Goal: Register for event/course

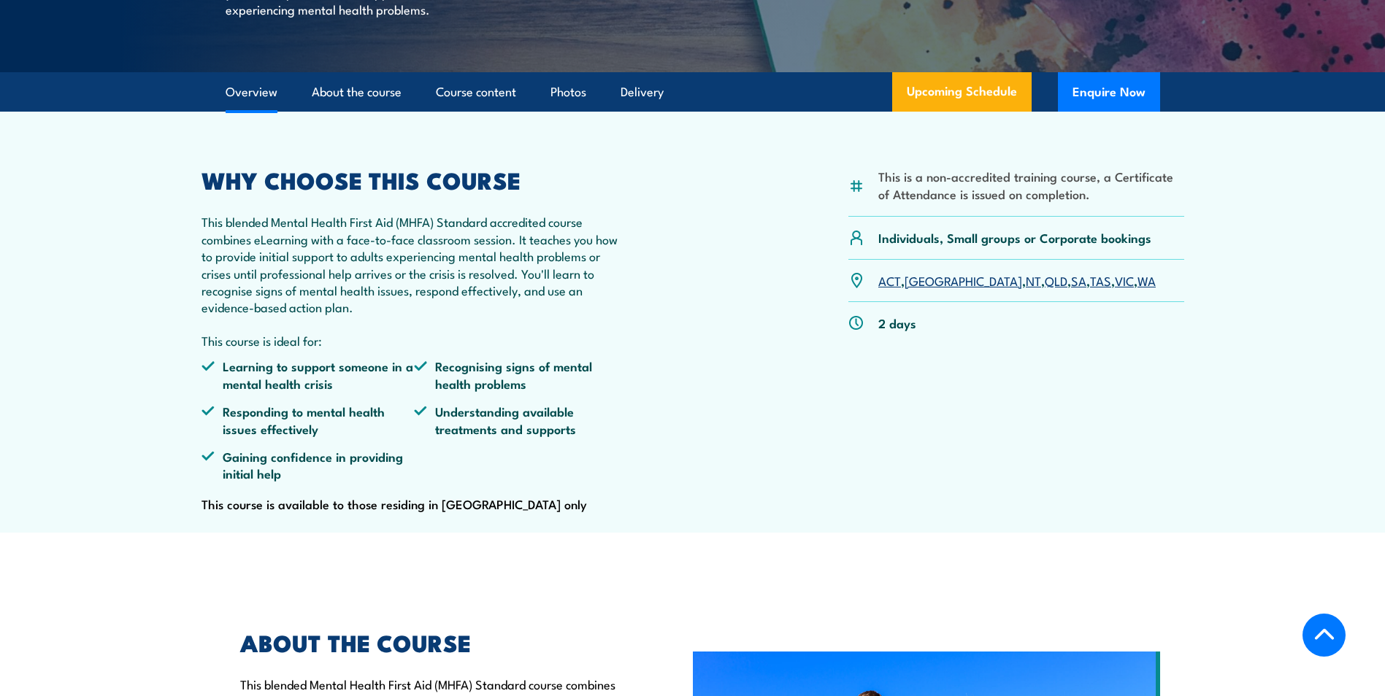
scroll to position [438, 0]
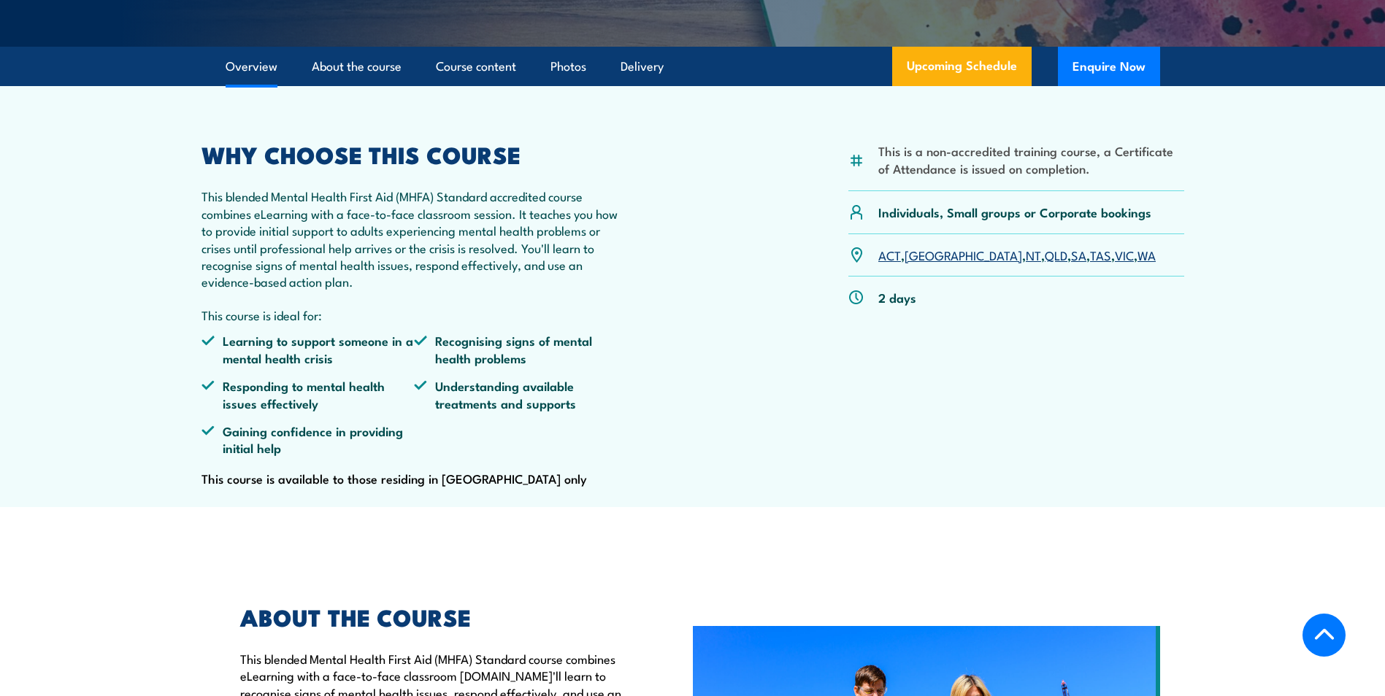
click at [1137, 263] on link "WA" at bounding box center [1146, 255] width 18 height 18
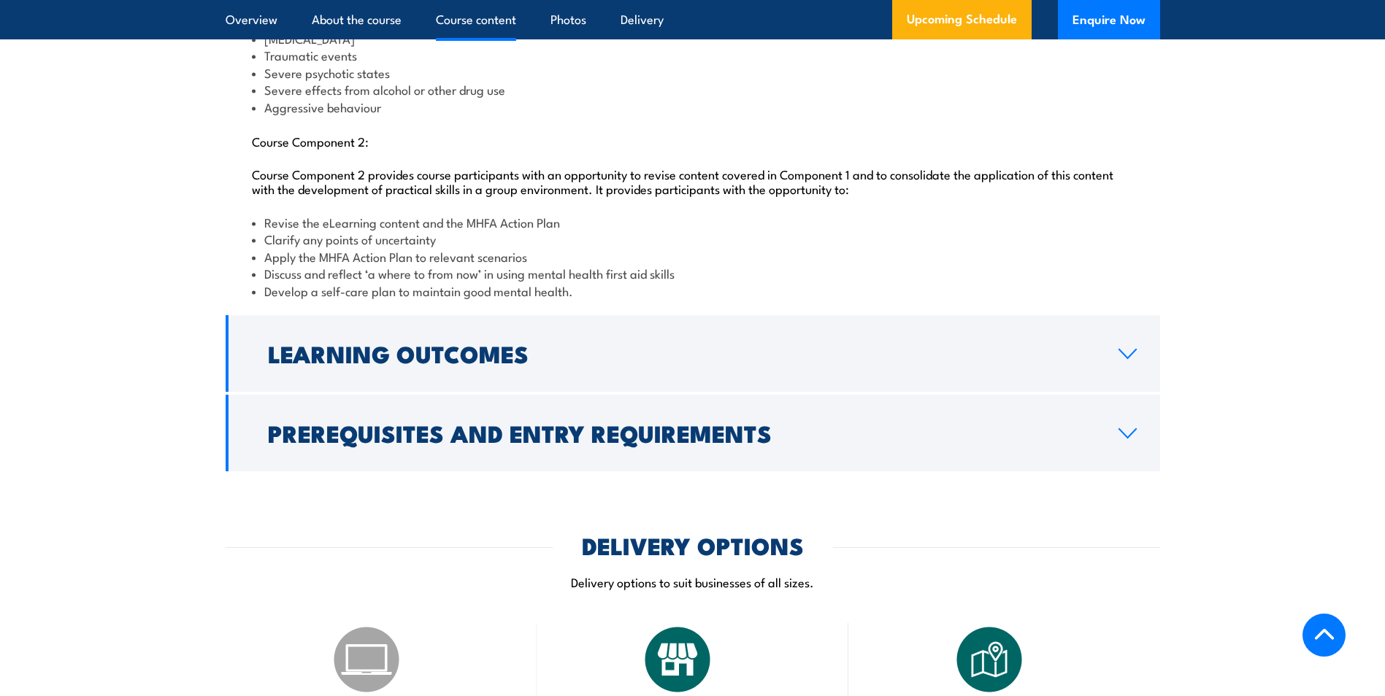
scroll to position [1802, 0]
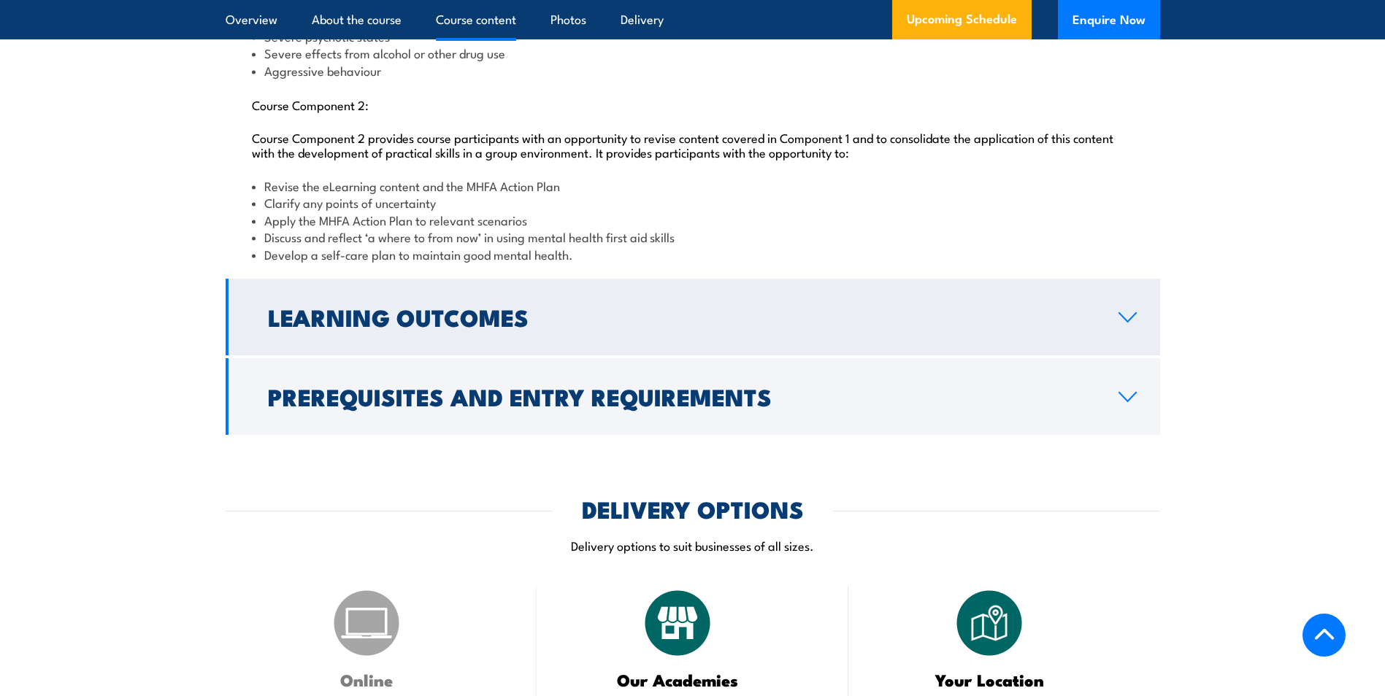
click at [534, 355] on link "Learning Outcomes" at bounding box center [693, 317] width 934 height 77
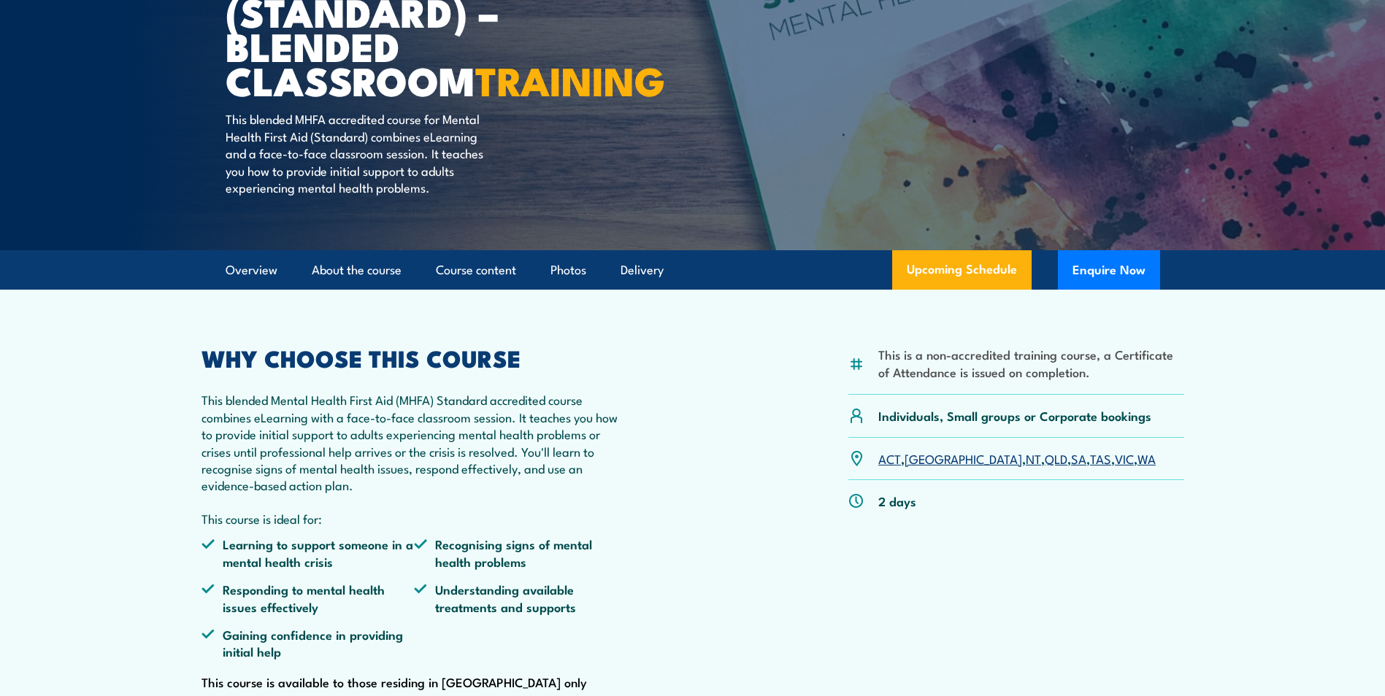
scroll to position [0, 0]
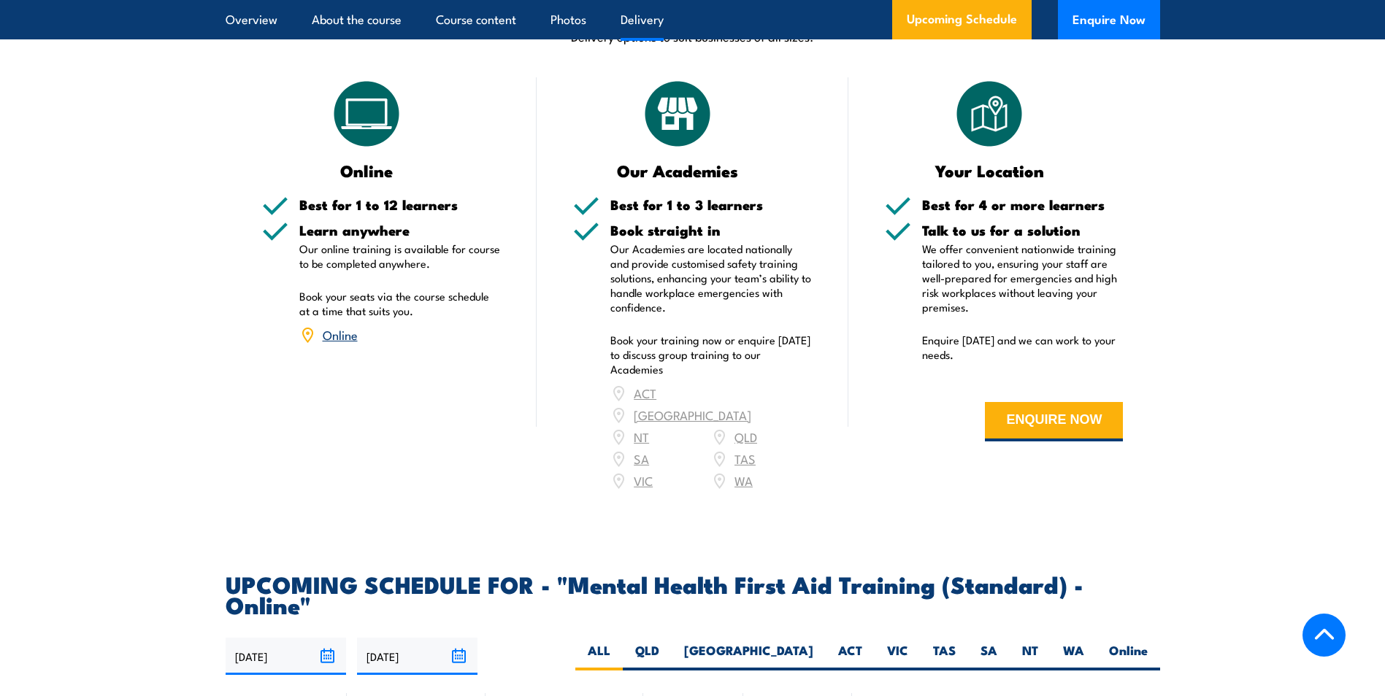
scroll to position [2465, 0]
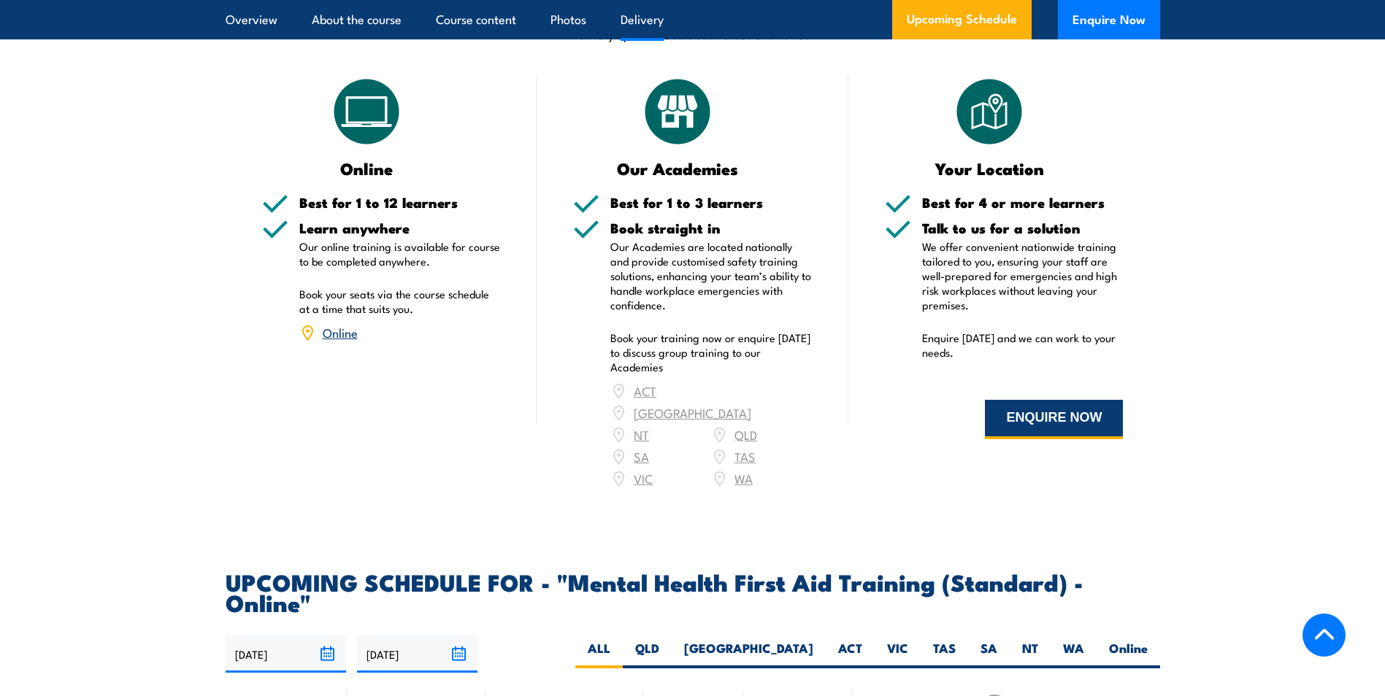
click at [1053, 412] on button "ENQUIRE NOW" at bounding box center [1054, 419] width 138 height 39
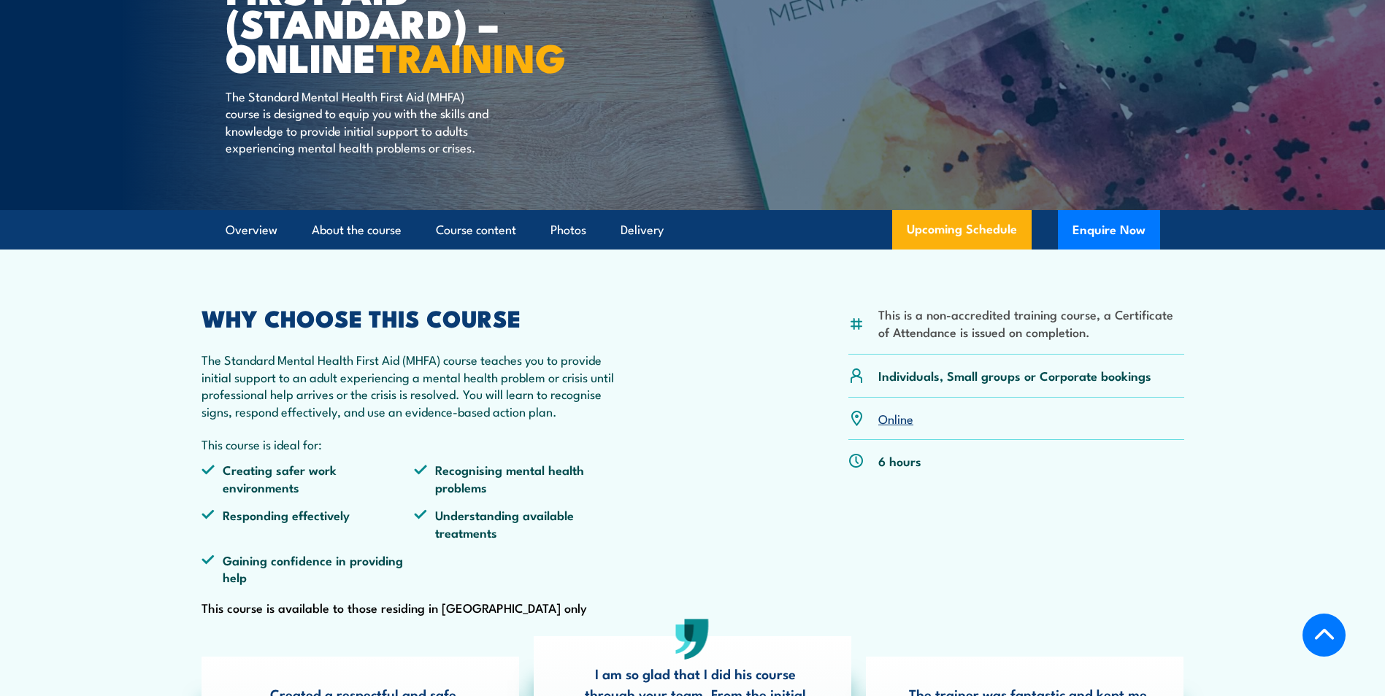
scroll to position [348, 0]
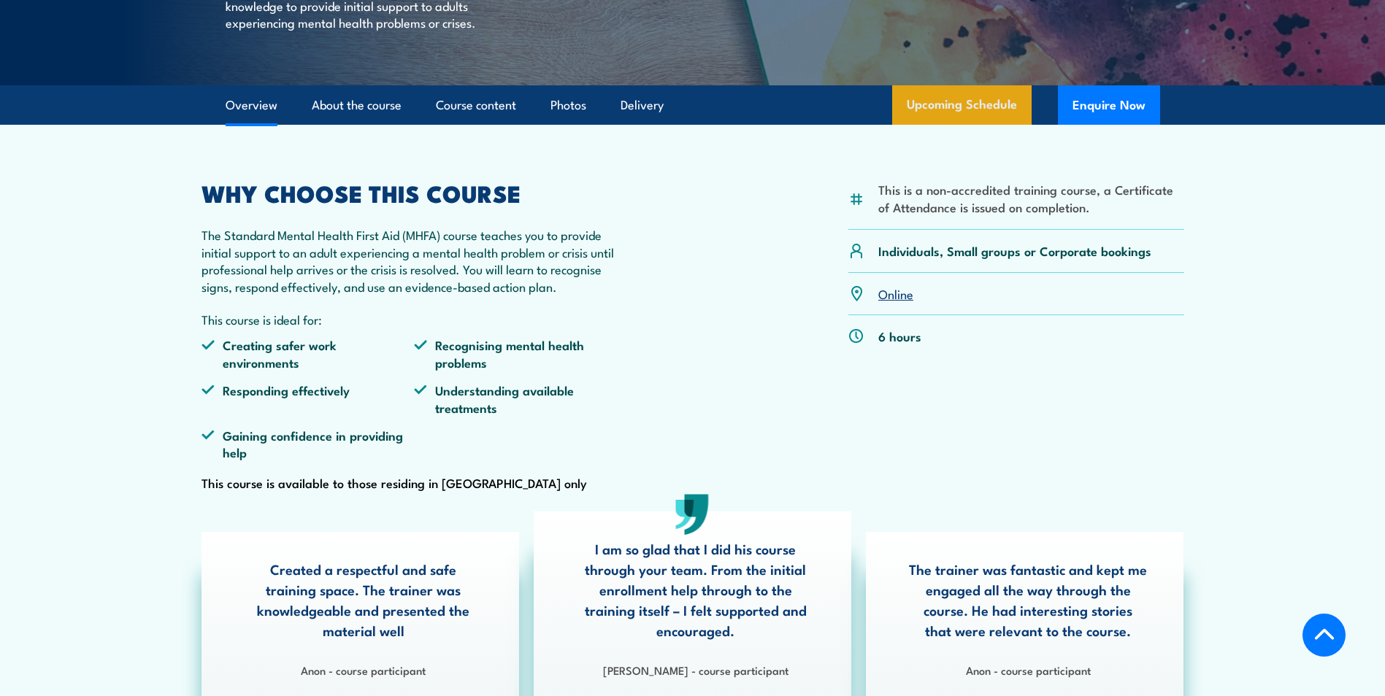
click at [968, 121] on link "Upcoming Schedule" at bounding box center [961, 104] width 139 height 39
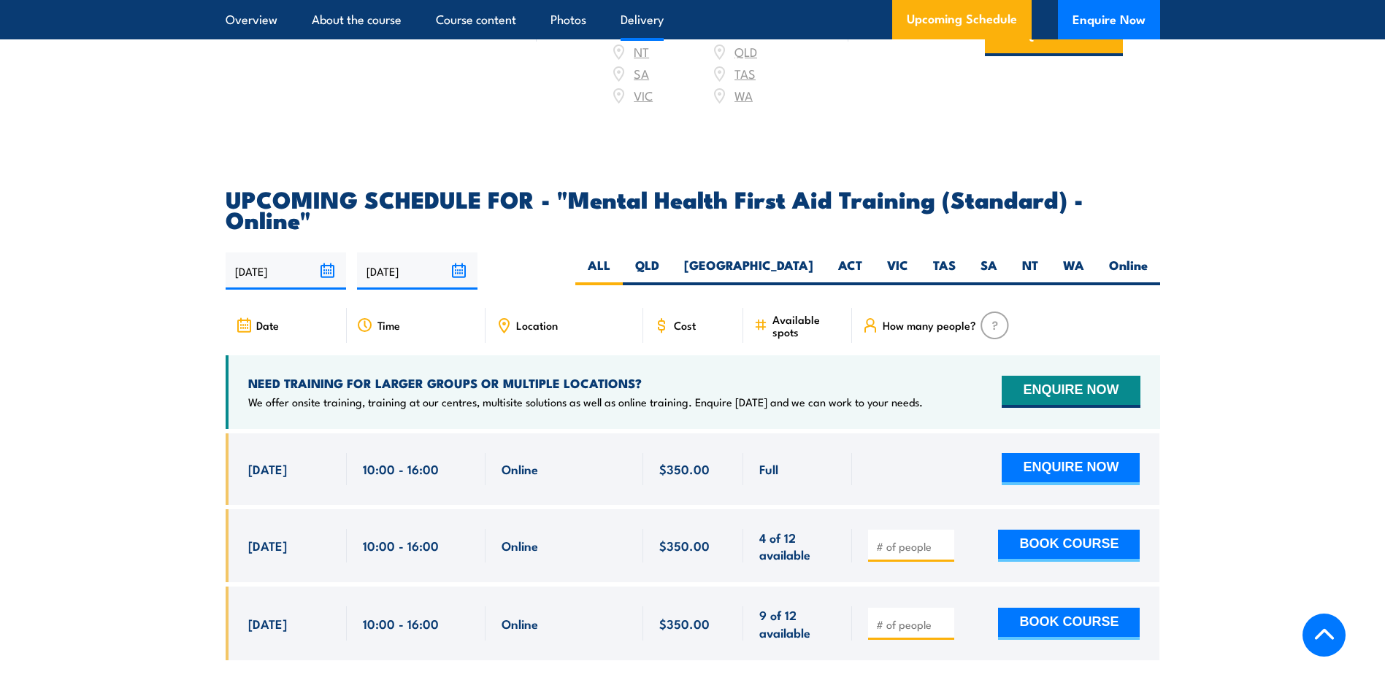
scroll to position [2997, 0]
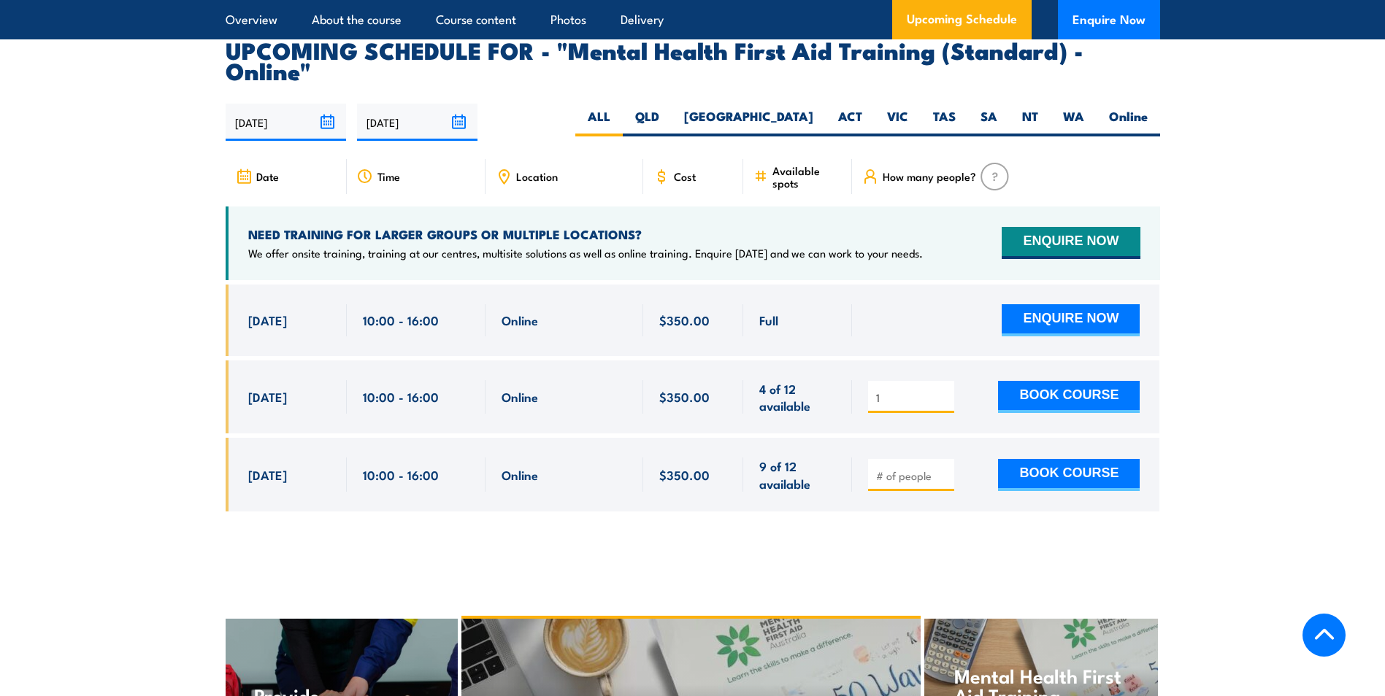
type input "1"
click at [945, 390] on input "1" at bounding box center [912, 397] width 73 height 15
click at [1039, 381] on button "BOOK COURSE" at bounding box center [1069, 397] width 142 height 32
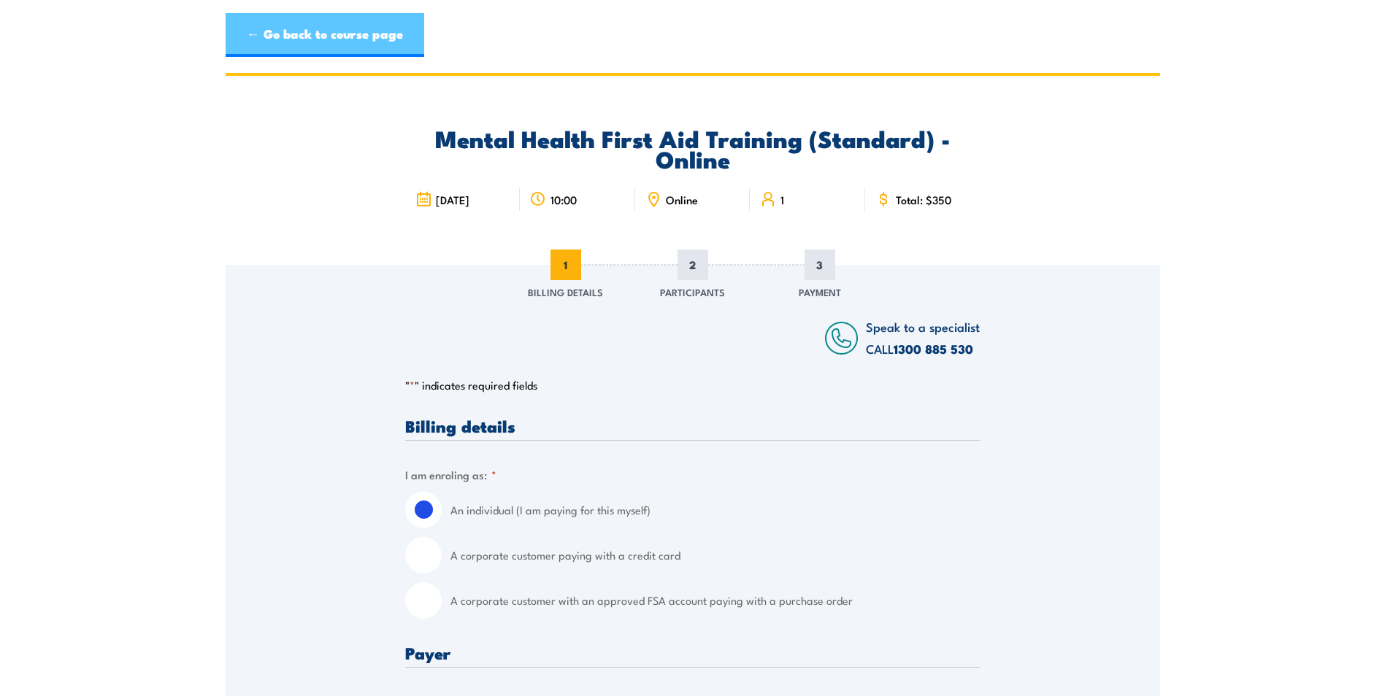
click at [349, 28] on link "← Go back to course page" at bounding box center [325, 35] width 199 height 44
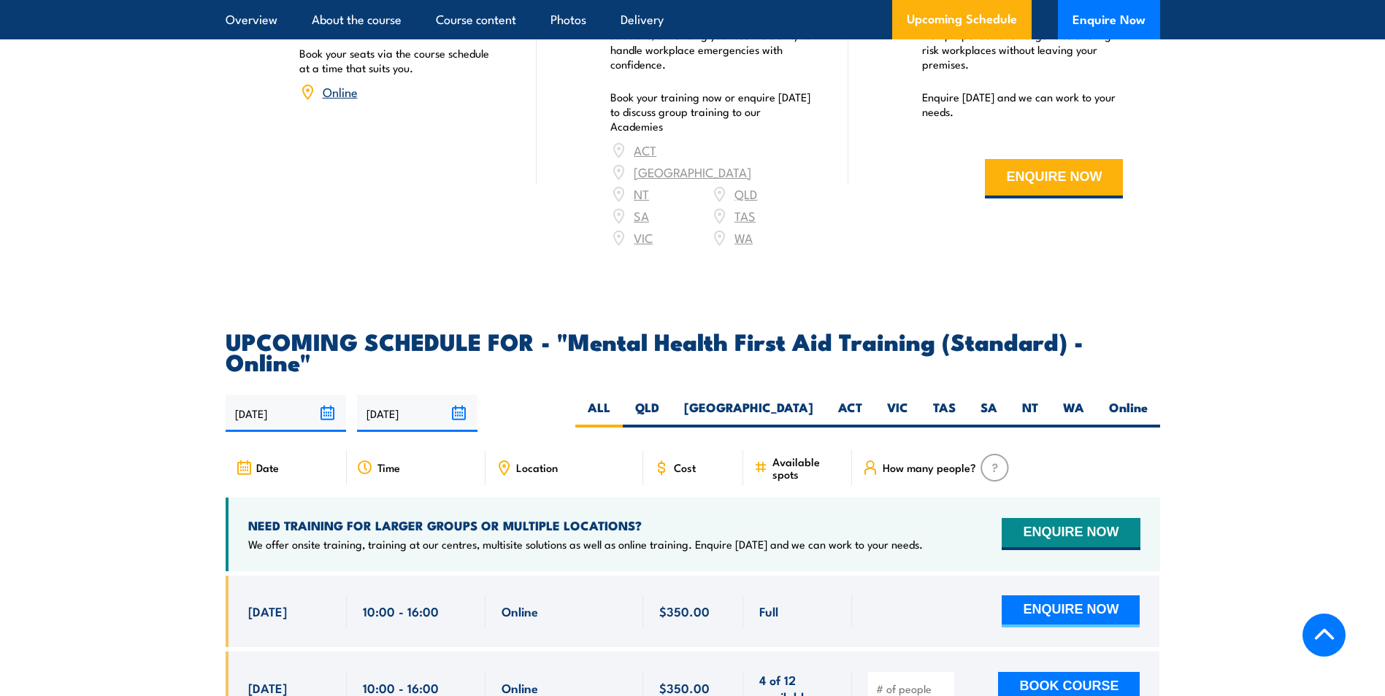
scroll to position [2705, 0]
